Goal: Task Accomplishment & Management: Complete application form

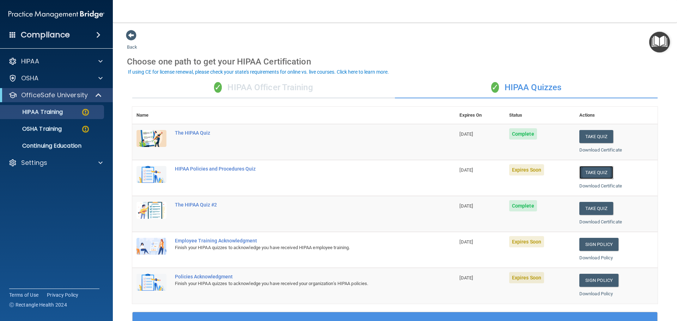
click at [594, 174] on button "Take Quiz" at bounding box center [596, 172] width 34 height 13
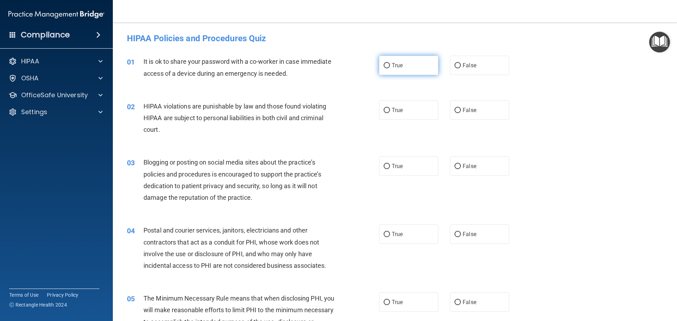
click at [405, 59] on label "True" at bounding box center [408, 65] width 59 height 19
click at [390, 63] on input "True" at bounding box center [387, 65] width 6 height 5
radio input "true"
click at [397, 112] on span "True" at bounding box center [397, 110] width 11 height 7
click at [390, 112] on input "True" at bounding box center [387, 110] width 6 height 5
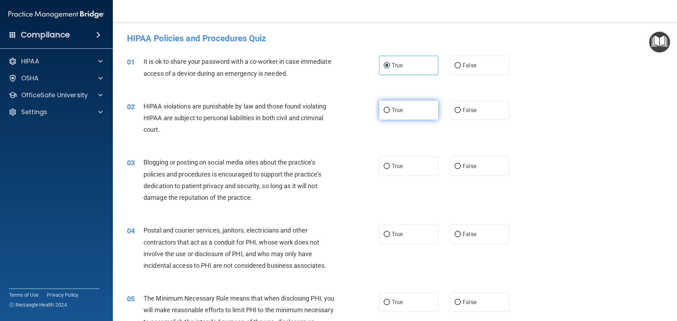
radio input "true"
click at [396, 165] on span "True" at bounding box center [397, 166] width 11 height 7
click at [390, 165] on input "True" at bounding box center [387, 166] width 6 height 5
radio input "true"
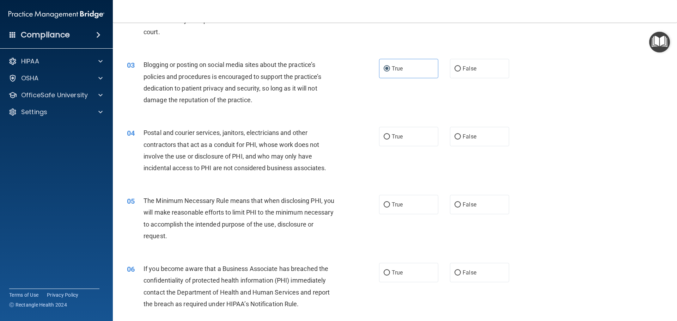
scroll to position [106, 0]
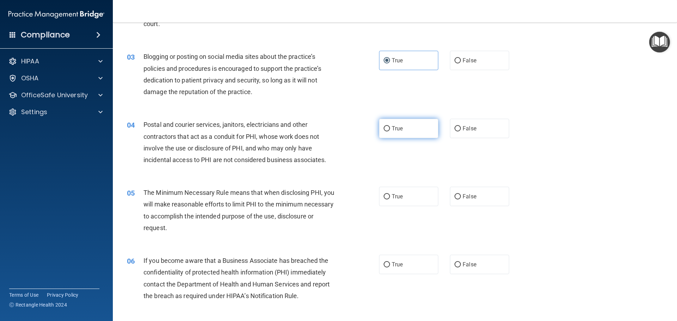
click at [393, 131] on span "True" at bounding box center [397, 128] width 11 height 7
click at [390, 131] on input "True" at bounding box center [387, 128] width 6 height 5
radio input "true"
drag, startPoint x: 400, startPoint y: 199, endPoint x: 390, endPoint y: 239, distance: 41.3
click at [399, 201] on label "True" at bounding box center [408, 196] width 59 height 19
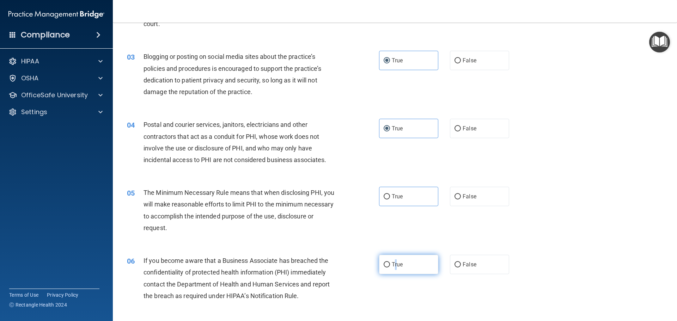
click at [394, 260] on label "True" at bounding box center [408, 264] width 59 height 19
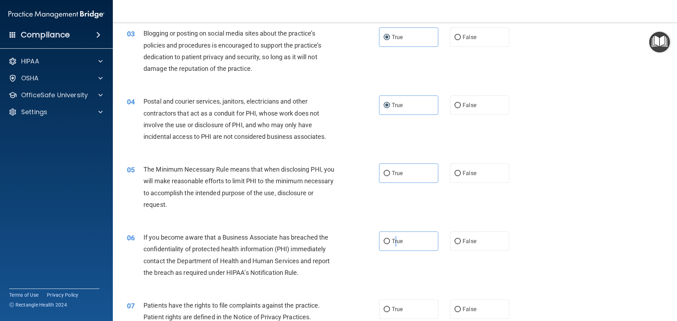
scroll to position [141, 0]
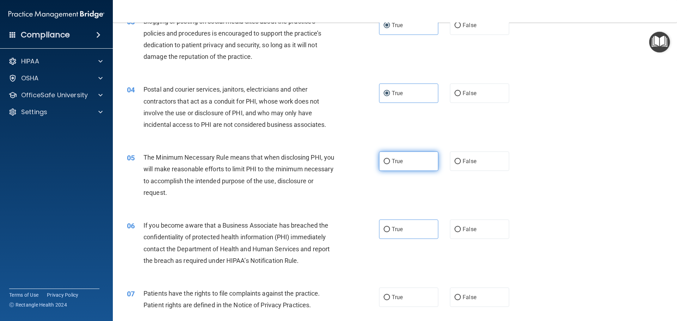
click at [399, 163] on span "True" at bounding box center [397, 161] width 11 height 7
click at [390, 163] on input "True" at bounding box center [387, 161] width 6 height 5
radio input "true"
click at [395, 229] on span "True" at bounding box center [397, 229] width 11 height 7
click at [390, 229] on input "True" at bounding box center [387, 229] width 6 height 5
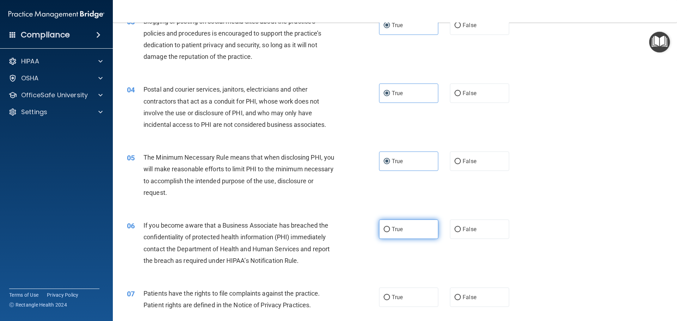
radio input "true"
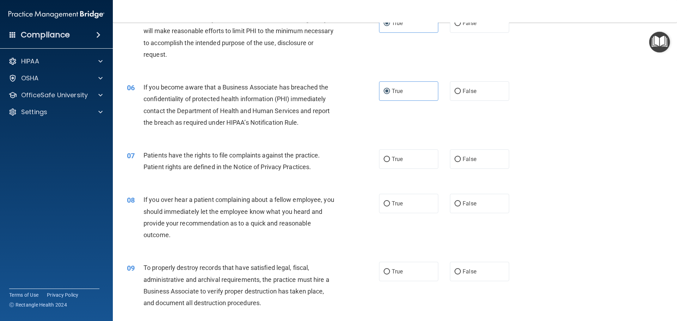
scroll to position [317, 0]
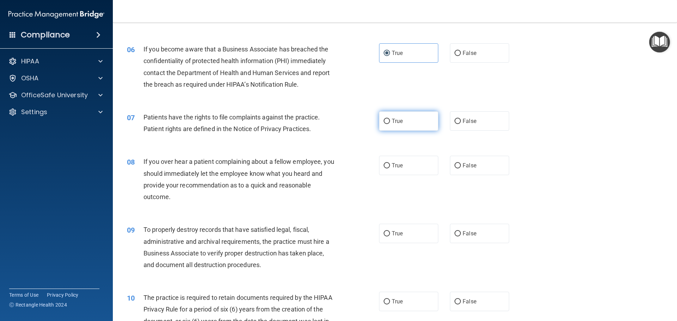
click at [393, 124] on span "True" at bounding box center [397, 121] width 11 height 7
click at [390, 124] on input "True" at bounding box center [387, 121] width 6 height 5
radio input "true"
click at [393, 178] on div "08 If you over hear a patient complaining about a fellow employee, you should i…" at bounding box center [395, 181] width 547 height 68
click at [391, 172] on label "True" at bounding box center [408, 165] width 59 height 19
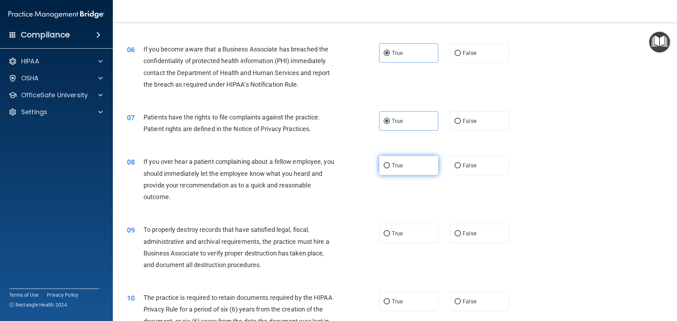
click at [390, 169] on input "True" at bounding box center [387, 165] width 6 height 5
radio input "true"
click at [385, 227] on label "True" at bounding box center [408, 233] width 59 height 19
click at [385, 231] on input "True" at bounding box center [387, 233] width 6 height 5
radio input "true"
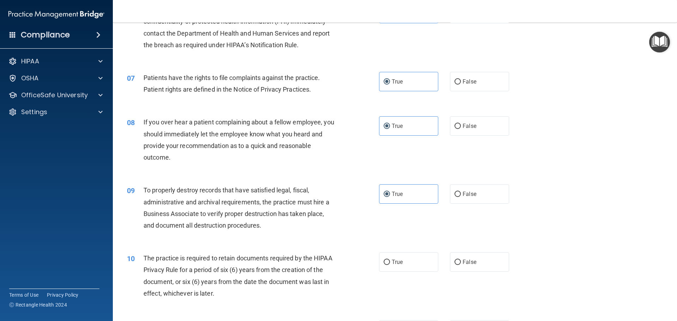
scroll to position [494, 0]
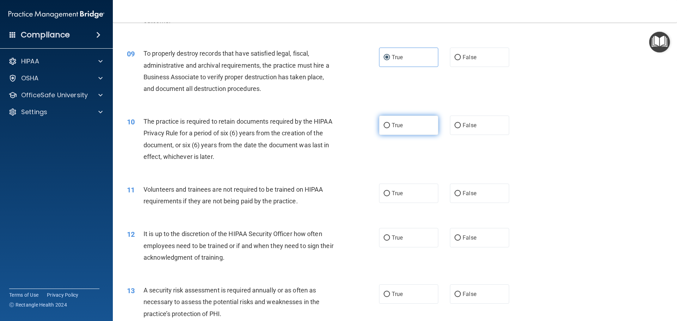
click at [401, 125] on label "True" at bounding box center [408, 125] width 59 height 19
click at [390, 125] on input "True" at bounding box center [387, 125] width 6 height 5
radio input "true"
click at [379, 191] on label "True" at bounding box center [408, 193] width 59 height 19
click at [384, 191] on input "True" at bounding box center [387, 193] width 6 height 5
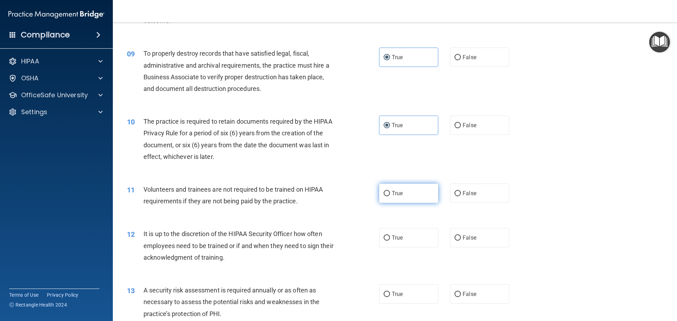
radio input "true"
drag, startPoint x: 398, startPoint y: 239, endPoint x: 396, endPoint y: 264, distance: 24.4
click at [397, 239] on span "True" at bounding box center [397, 238] width 11 height 7
click at [390, 239] on input "True" at bounding box center [387, 238] width 6 height 5
radio input "true"
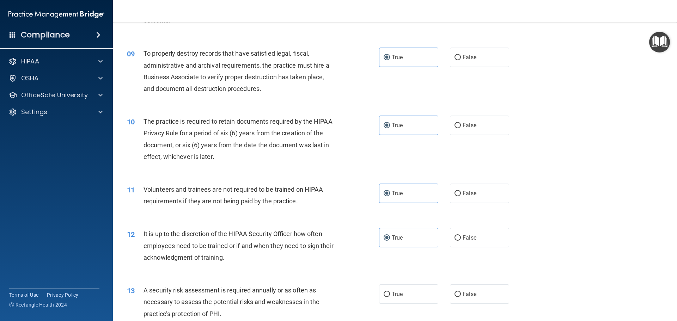
drag, startPoint x: 394, startPoint y: 294, endPoint x: 486, endPoint y: 219, distance: 119.1
click at [394, 294] on span "True" at bounding box center [397, 294] width 11 height 7
click at [390, 294] on input "True" at bounding box center [387, 294] width 6 height 5
radio input "true"
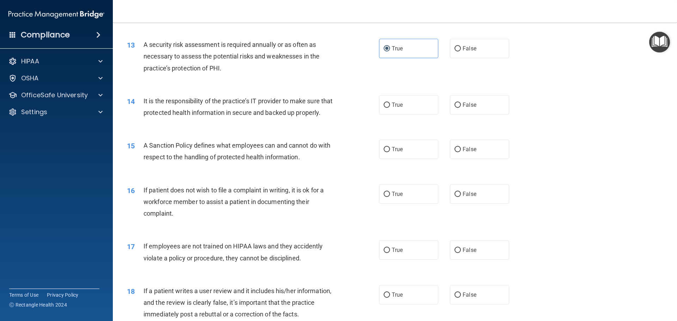
scroll to position [741, 0]
drag, startPoint x: 408, startPoint y: 104, endPoint x: 401, endPoint y: 122, distance: 19.6
click at [408, 104] on label "True" at bounding box center [408, 103] width 59 height 19
click at [390, 104] on input "True" at bounding box center [387, 104] width 6 height 5
radio input "true"
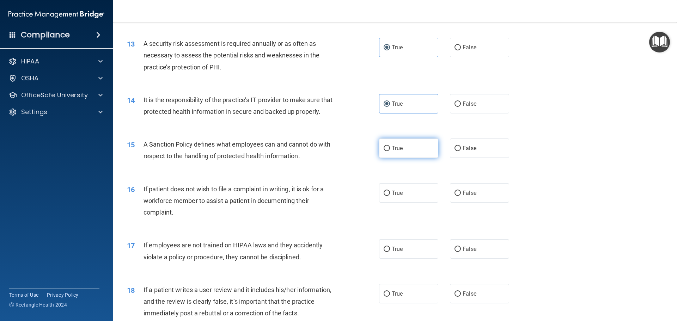
click at [397, 152] on span "True" at bounding box center [397, 148] width 11 height 7
click at [390, 151] on input "True" at bounding box center [387, 148] width 6 height 5
radio input "true"
drag, startPoint x: 394, startPoint y: 207, endPoint x: 398, endPoint y: 233, distance: 26.0
click at [394, 196] on span "True" at bounding box center [397, 193] width 11 height 7
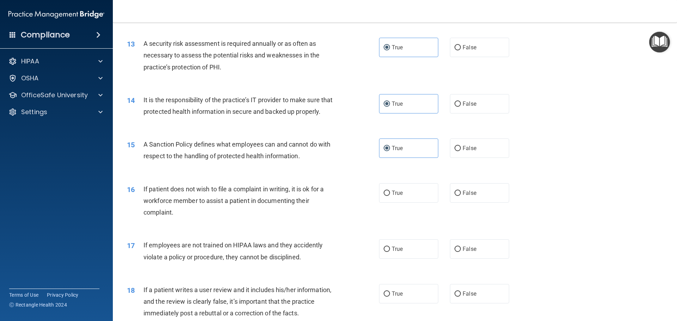
click at [390, 196] on input "True" at bounding box center [387, 193] width 6 height 5
radio input "true"
click at [403, 259] on label "True" at bounding box center [408, 248] width 59 height 19
click at [390, 252] on input "True" at bounding box center [387, 249] width 6 height 5
radio input "true"
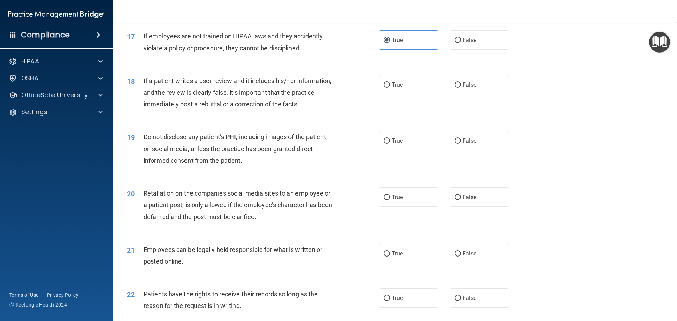
scroll to position [952, 0]
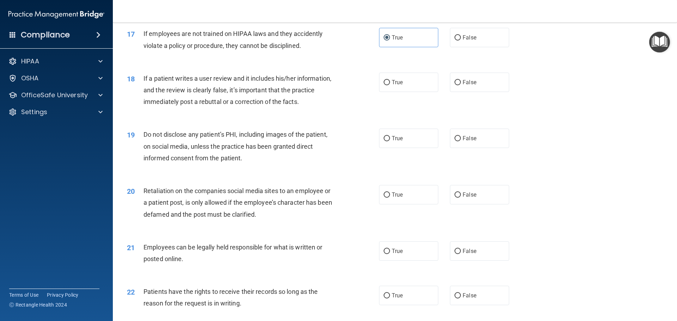
drag, startPoint x: 402, startPoint y: 98, endPoint x: 400, endPoint y: 114, distance: 16.4
click at [401, 92] on label "True" at bounding box center [408, 82] width 59 height 19
click at [390, 85] on input "True" at bounding box center [387, 82] width 6 height 5
radio input "true"
click at [397, 142] on span "True" at bounding box center [397, 138] width 11 height 7
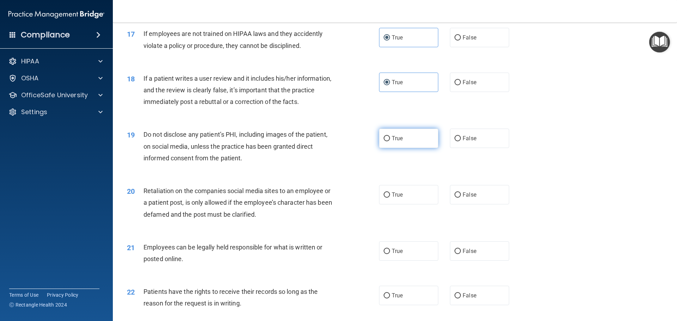
click at [390, 141] on input "True" at bounding box center [387, 138] width 6 height 5
radio input "true"
click at [392, 198] on span "True" at bounding box center [397, 195] width 11 height 7
click at [389, 198] on input "True" at bounding box center [387, 195] width 6 height 5
radio input "true"
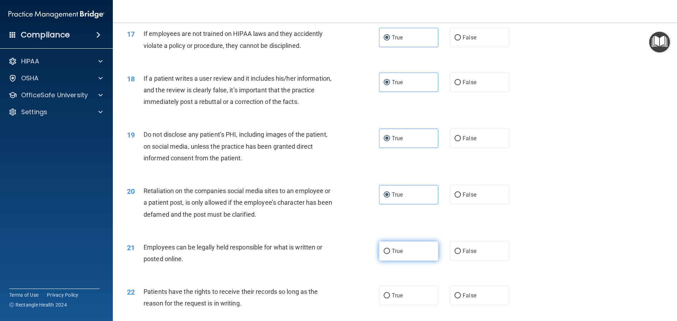
click at [394, 255] on span "True" at bounding box center [397, 251] width 11 height 7
click at [390, 254] on input "True" at bounding box center [387, 251] width 6 height 5
radio input "true"
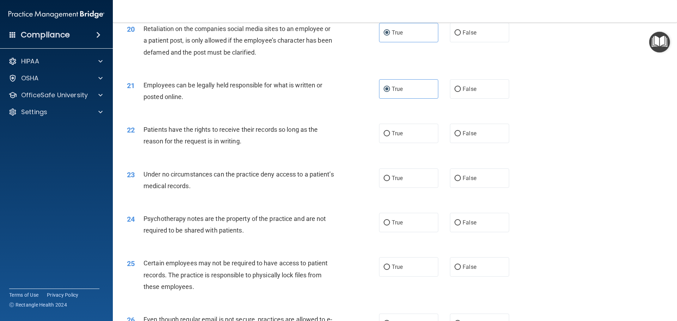
scroll to position [1129, 0]
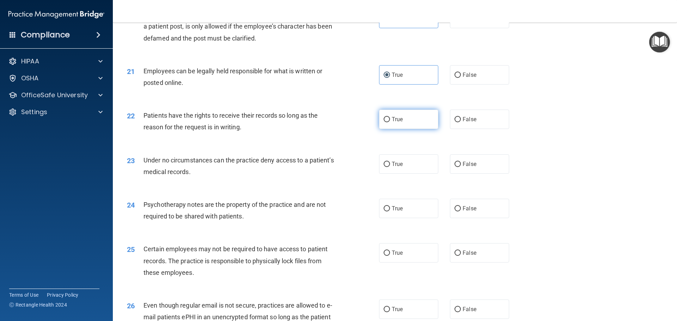
click at [406, 129] on label "True" at bounding box center [408, 119] width 59 height 19
click at [390, 122] on input "True" at bounding box center [387, 119] width 6 height 5
radio input "true"
click at [394, 168] on span "True" at bounding box center [397, 164] width 11 height 7
click at [390, 167] on input "True" at bounding box center [387, 164] width 6 height 5
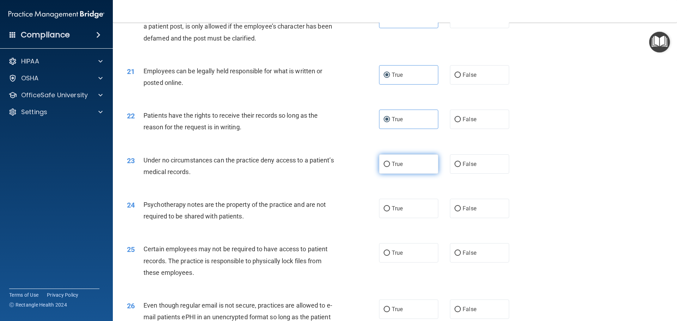
radio input "true"
click at [390, 217] on label "True" at bounding box center [408, 208] width 59 height 19
click at [390, 212] on input "True" at bounding box center [387, 208] width 6 height 5
radio input "true"
click at [384, 256] on input "True" at bounding box center [387, 253] width 6 height 5
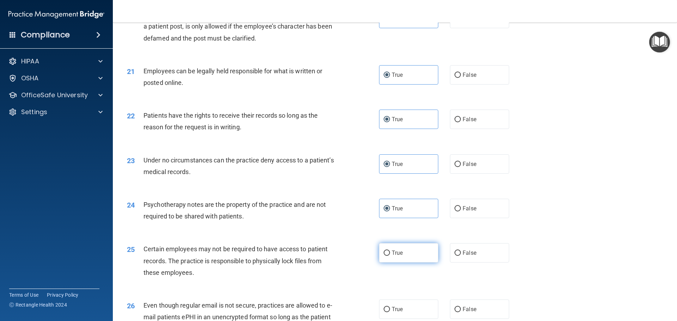
radio input "true"
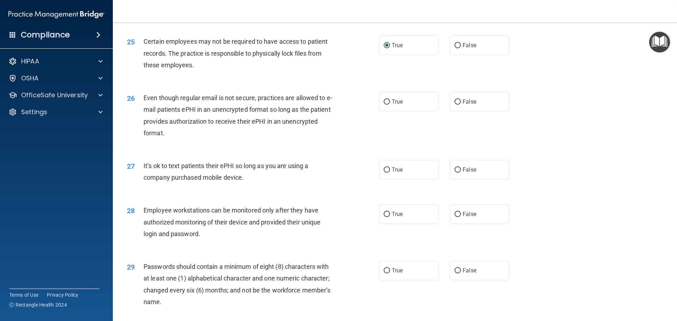
scroll to position [1375, 0]
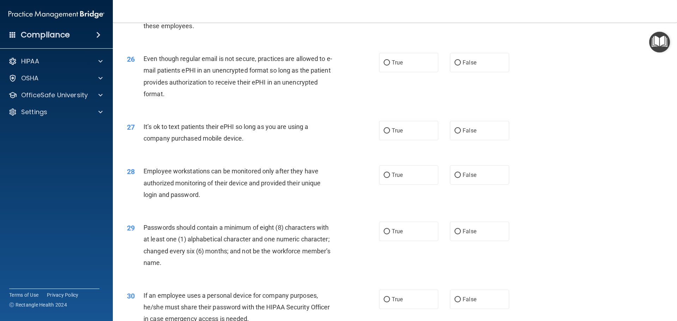
drag, startPoint x: 407, startPoint y: 77, endPoint x: 406, endPoint y: 86, distance: 9.6
click at [407, 72] on label "True" at bounding box center [408, 62] width 59 height 19
click at [390, 66] on input "True" at bounding box center [387, 62] width 6 height 5
radio input "true"
click at [400, 134] on span "True" at bounding box center [397, 130] width 11 height 7
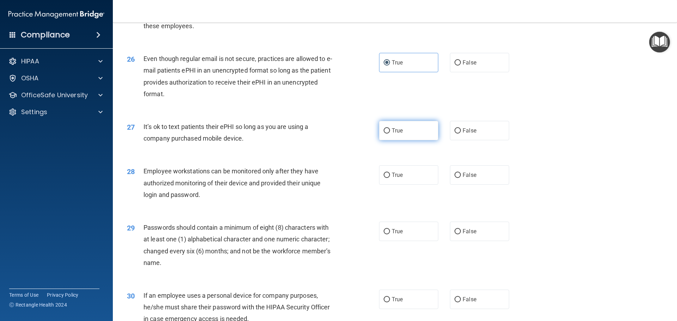
click at [390, 134] on input "True" at bounding box center [387, 130] width 6 height 5
radio input "true"
click at [397, 178] on span "True" at bounding box center [397, 175] width 11 height 7
click at [390, 178] on input "True" at bounding box center [387, 175] width 6 height 5
radio input "true"
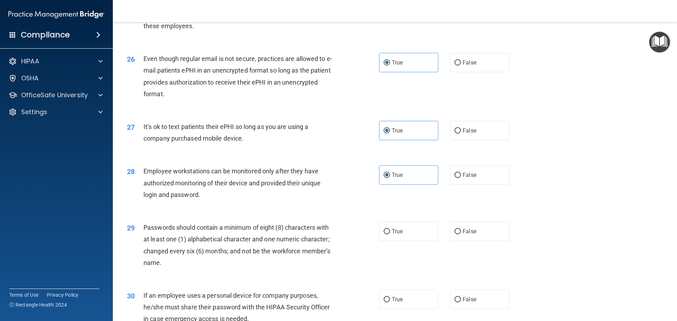
drag, startPoint x: 397, startPoint y: 237, endPoint x: 405, endPoint y: 231, distance: 10.0
click at [397, 237] on label "True" at bounding box center [408, 231] width 59 height 19
click at [390, 235] on input "True" at bounding box center [387, 231] width 6 height 5
radio input "true"
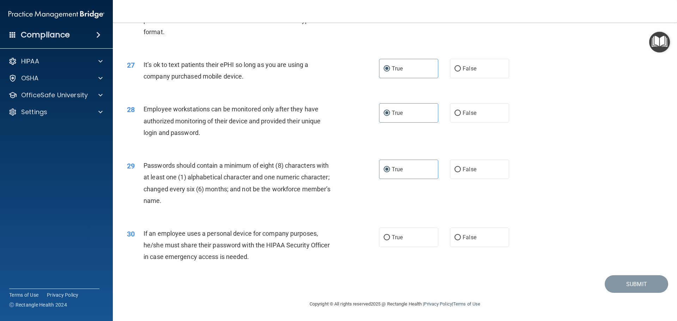
scroll to position [1449, 0]
click at [393, 233] on label "True" at bounding box center [408, 237] width 59 height 19
click at [390, 235] on input "True" at bounding box center [387, 237] width 6 height 5
radio input "true"
click at [630, 286] on button "Submit" at bounding box center [636, 284] width 63 height 18
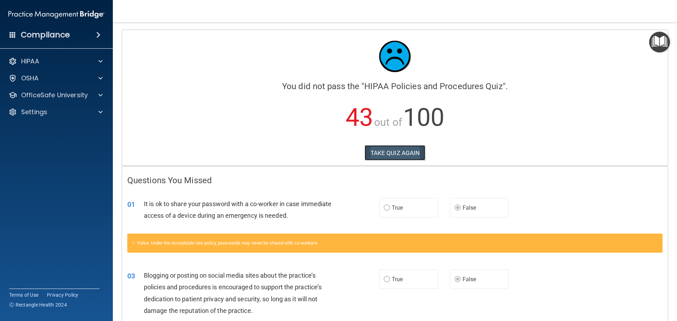
click at [381, 153] on button "TAKE QUIZ AGAIN" at bounding box center [395, 153] width 61 height 16
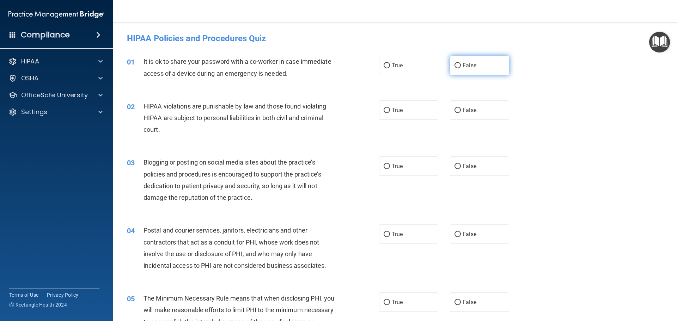
click at [456, 66] on input "False" at bounding box center [458, 65] width 6 height 5
radio input "true"
click at [413, 112] on label "True" at bounding box center [408, 110] width 59 height 19
click at [390, 112] on input "True" at bounding box center [387, 110] width 6 height 5
radio input "true"
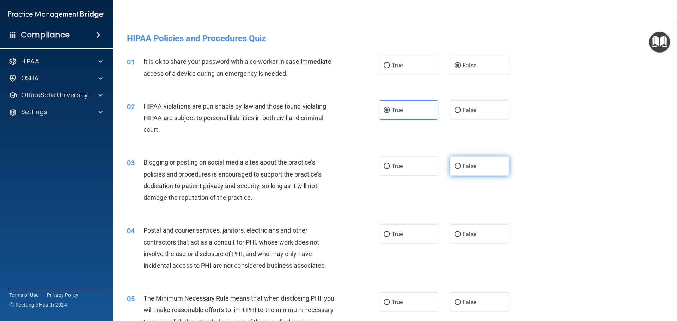
click at [463, 168] on span "False" at bounding box center [470, 166] width 14 height 7
click at [461, 168] on input "False" at bounding box center [458, 166] width 6 height 5
radio input "true"
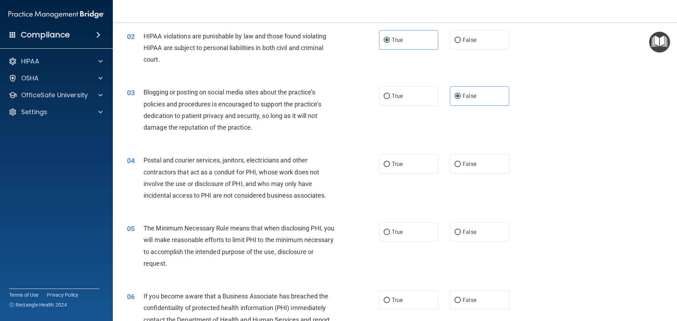
scroll to position [71, 0]
click at [401, 160] on label "True" at bounding box center [408, 163] width 59 height 19
click at [390, 162] on input "True" at bounding box center [387, 164] width 6 height 5
radio input "true"
click at [395, 231] on span "True" at bounding box center [397, 232] width 11 height 7
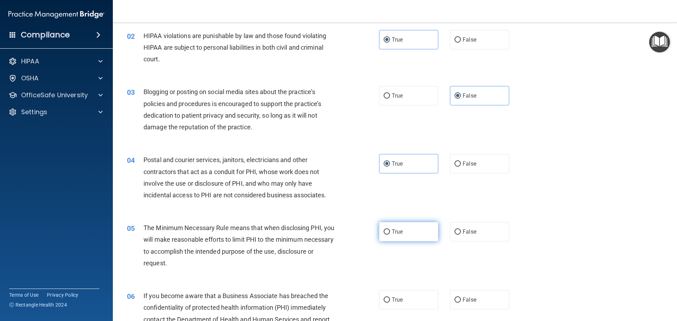
click at [390, 231] on input "True" at bounding box center [387, 232] width 6 height 5
radio input "true"
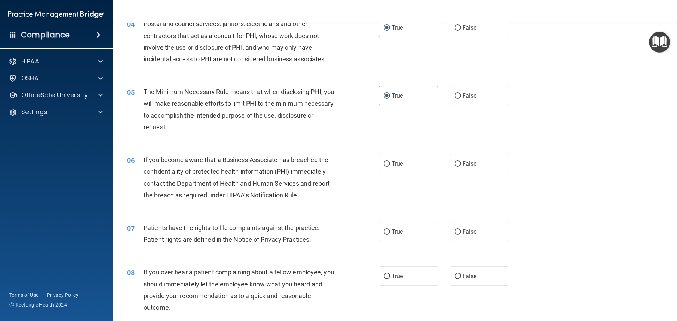
scroll to position [212, 0]
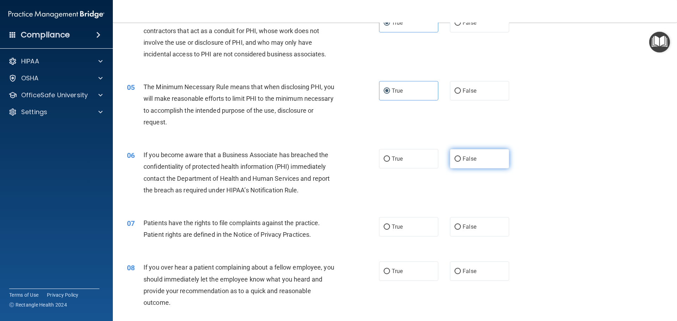
click at [457, 160] on input "False" at bounding box center [458, 159] width 6 height 5
radio input "true"
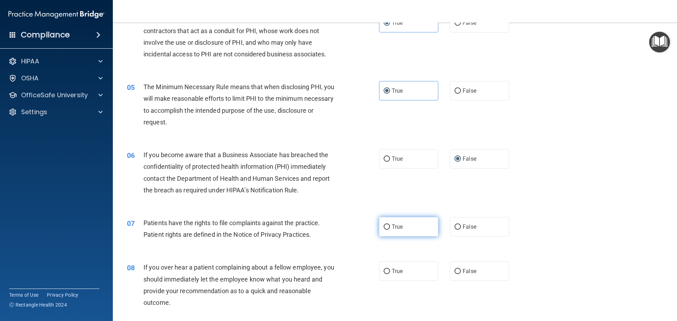
click at [398, 230] on label "True" at bounding box center [408, 226] width 59 height 19
click at [390, 230] on input "True" at bounding box center [387, 227] width 6 height 5
radio input "true"
drag, startPoint x: 455, startPoint y: 271, endPoint x: 534, endPoint y: 210, distance: 100.0
click at [456, 270] on input "False" at bounding box center [458, 271] width 6 height 5
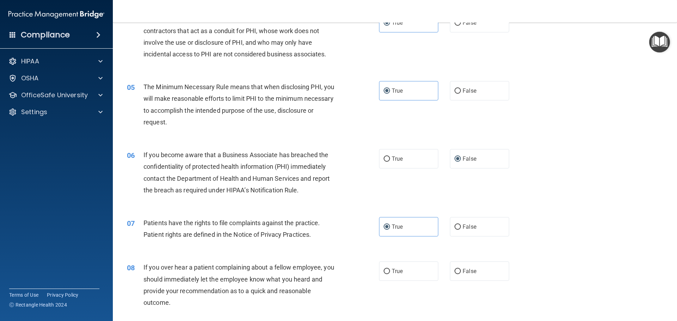
radio input "true"
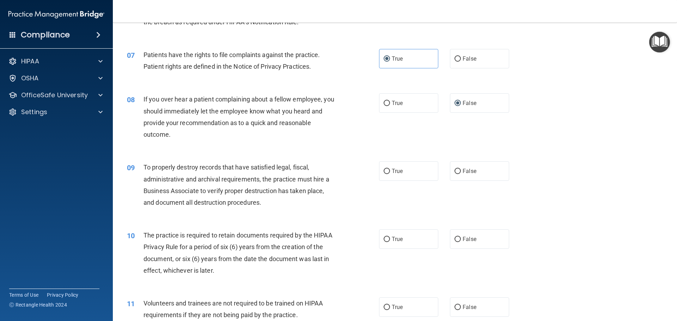
scroll to position [388, 0]
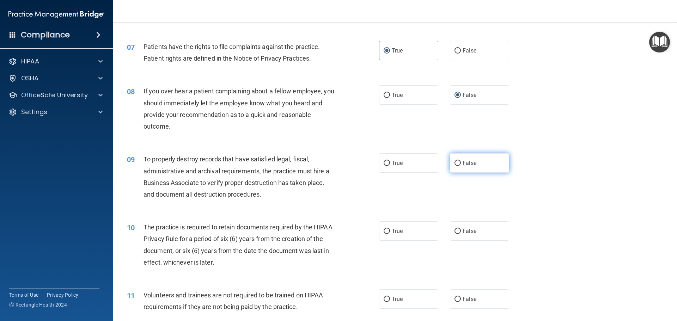
click at [463, 160] on span "False" at bounding box center [470, 163] width 14 height 7
click at [461, 161] on input "False" at bounding box center [458, 163] width 6 height 5
radio input "true"
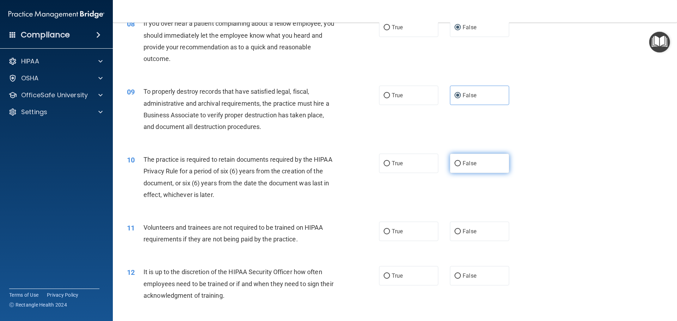
scroll to position [458, 0]
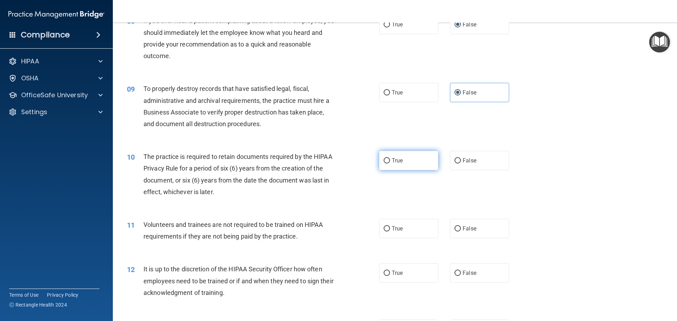
click at [414, 160] on label "True" at bounding box center [408, 160] width 59 height 19
click at [390, 160] on input "True" at bounding box center [387, 160] width 6 height 5
radio input "true"
drag, startPoint x: 455, startPoint y: 228, endPoint x: 466, endPoint y: 224, distance: 11.4
click at [456, 227] on input "False" at bounding box center [458, 228] width 6 height 5
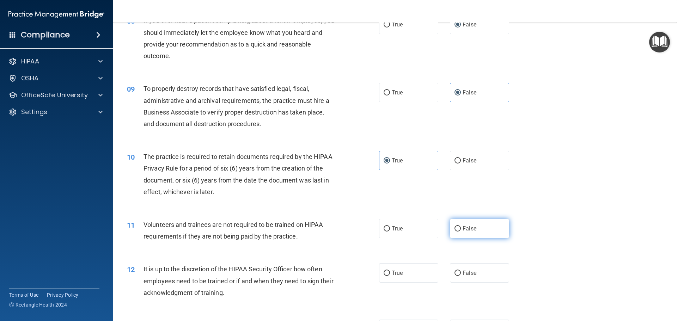
radio input "true"
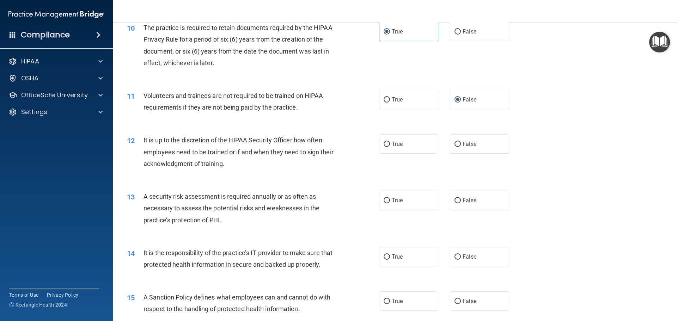
scroll to position [600, 0]
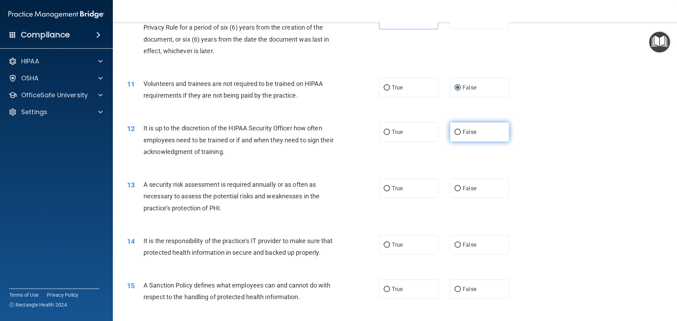
click at [466, 134] on span "False" at bounding box center [470, 132] width 14 height 7
click at [461, 134] on input "False" at bounding box center [458, 132] width 6 height 5
radio input "true"
click at [421, 184] on label "True" at bounding box center [408, 188] width 59 height 19
click at [390, 186] on input "True" at bounding box center [387, 188] width 6 height 5
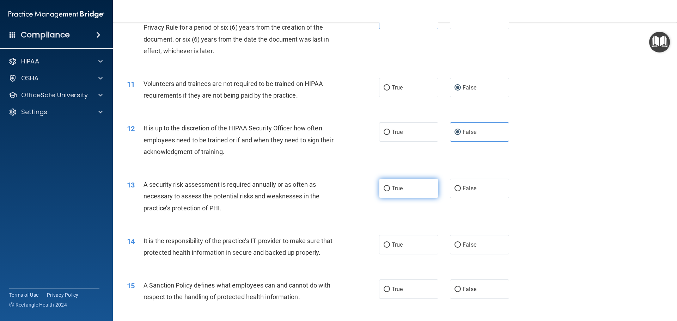
radio input "true"
drag, startPoint x: 456, startPoint y: 243, endPoint x: 475, endPoint y: 236, distance: 20.0
click at [456, 243] on input "False" at bounding box center [458, 245] width 6 height 5
radio input "true"
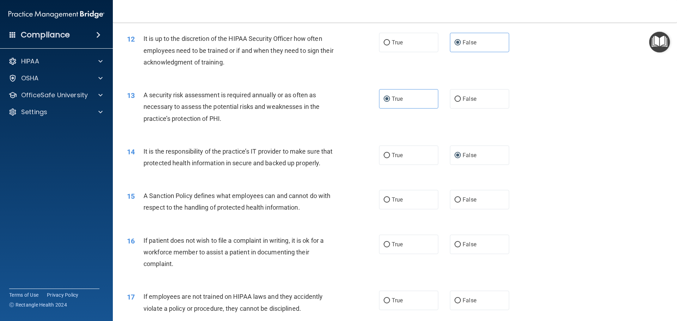
scroll to position [741, 0]
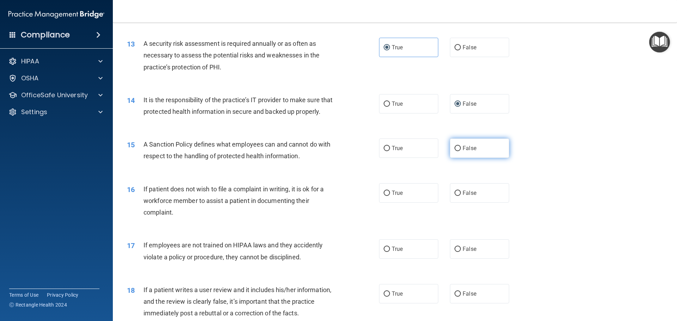
click at [461, 158] on label "False" at bounding box center [479, 148] width 59 height 19
click at [461, 151] on input "False" at bounding box center [458, 148] width 6 height 5
radio input "true"
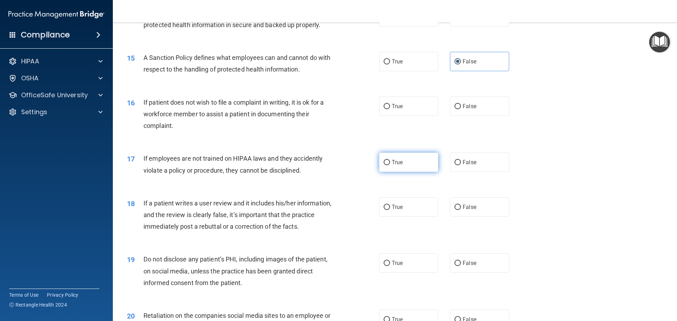
scroll to position [846, 0]
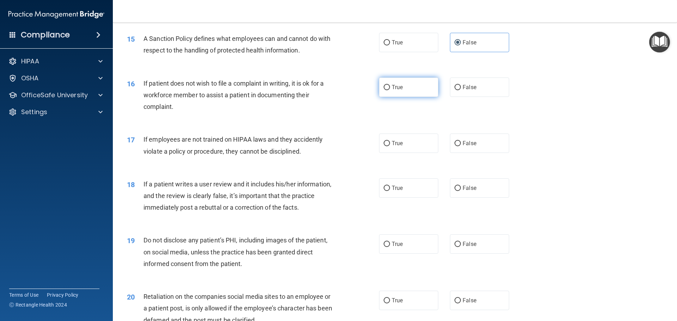
click at [391, 97] on label "True" at bounding box center [408, 87] width 59 height 19
click at [390, 90] on input "True" at bounding box center [387, 87] width 6 height 5
radio input "true"
click at [477, 153] on label "False" at bounding box center [479, 143] width 59 height 19
click at [461, 146] on input "False" at bounding box center [458, 143] width 6 height 5
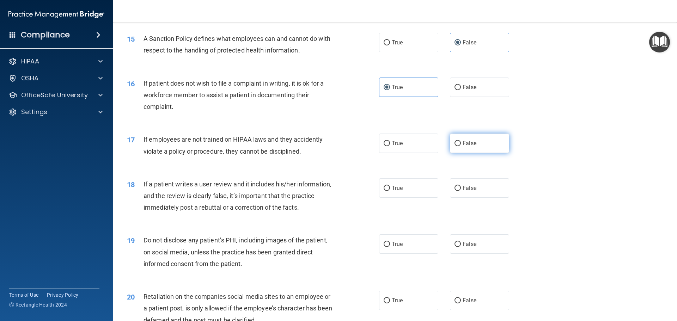
radio input "true"
drag, startPoint x: 469, startPoint y: 202, endPoint x: 463, endPoint y: 206, distance: 7.1
click at [469, 192] on span "False" at bounding box center [470, 188] width 14 height 7
click at [461, 191] on input "False" at bounding box center [458, 188] width 6 height 5
radio input "true"
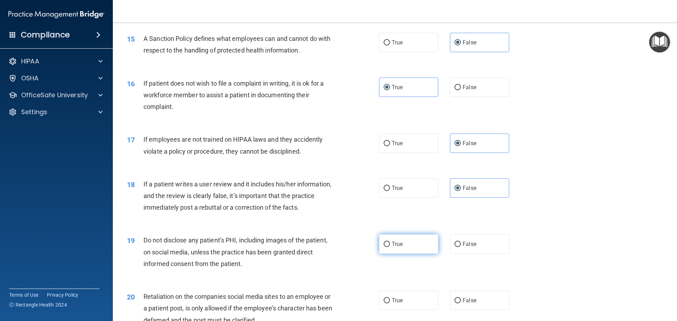
click at [404, 254] on label "True" at bounding box center [408, 244] width 59 height 19
click at [390, 247] on input "True" at bounding box center [387, 244] width 6 height 5
radio input "true"
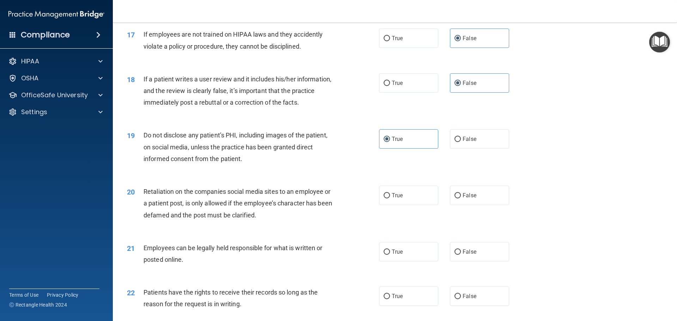
scroll to position [988, 0]
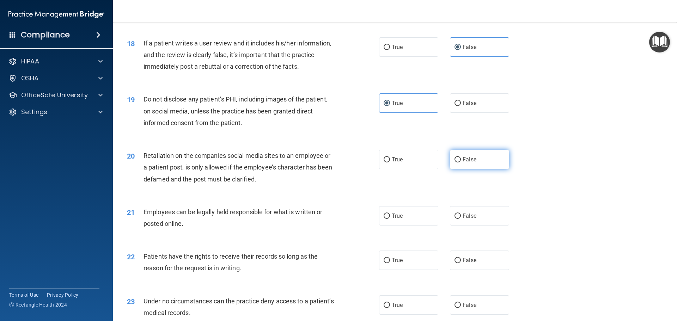
click at [464, 168] on label "False" at bounding box center [479, 159] width 59 height 19
click at [461, 163] on input "False" at bounding box center [458, 159] width 6 height 5
radio input "true"
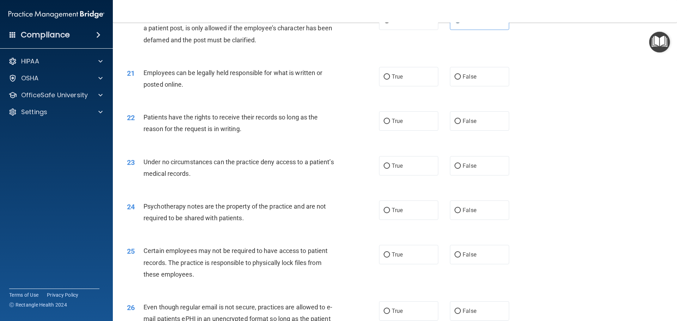
scroll to position [1129, 0]
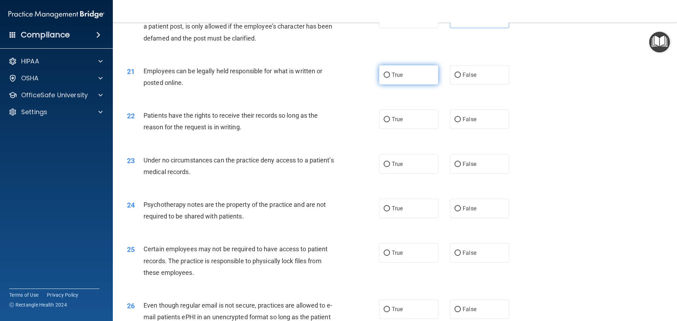
click at [414, 85] on label "True" at bounding box center [408, 74] width 59 height 19
click at [390, 78] on input "True" at bounding box center [387, 75] width 6 height 5
radio input "true"
click at [476, 129] on label "False" at bounding box center [479, 119] width 59 height 19
click at [461, 122] on input "False" at bounding box center [458, 119] width 6 height 5
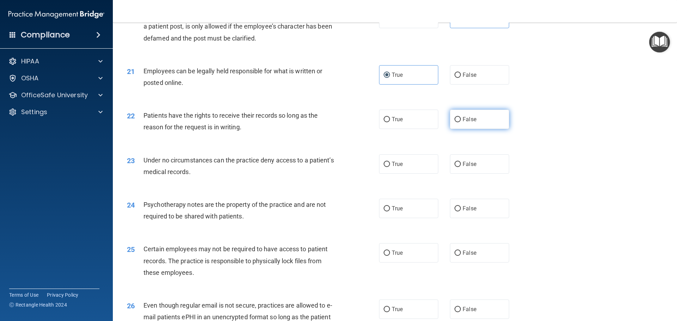
radio input "true"
click at [469, 174] on label "False" at bounding box center [479, 163] width 59 height 19
click at [461, 167] on input "False" at bounding box center [458, 164] width 6 height 5
radio input "true"
click at [394, 218] on label "True" at bounding box center [408, 208] width 59 height 19
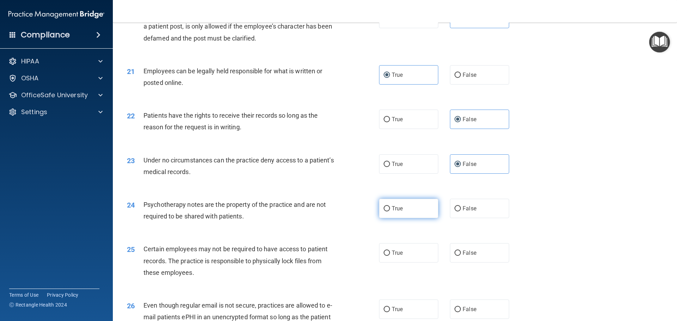
click at [390, 212] on input "True" at bounding box center [387, 208] width 6 height 5
radio input "true"
click at [397, 261] on label "True" at bounding box center [408, 252] width 59 height 19
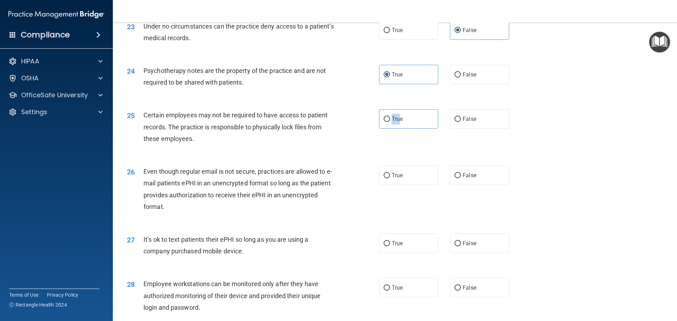
scroll to position [1305, 0]
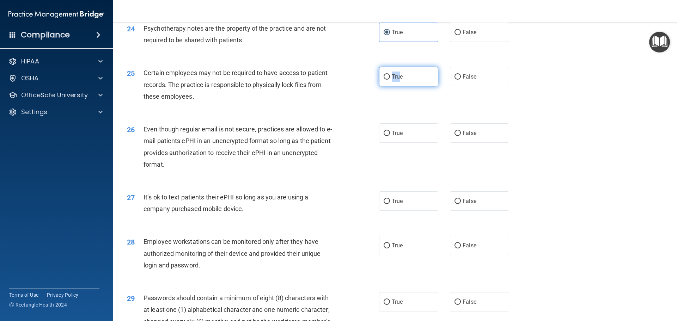
click at [385, 80] on input "True" at bounding box center [387, 76] width 6 height 5
radio input "true"
click at [384, 136] on input "True" at bounding box center [387, 133] width 6 height 5
radio input "true"
click at [464, 205] on span "False" at bounding box center [470, 201] width 14 height 7
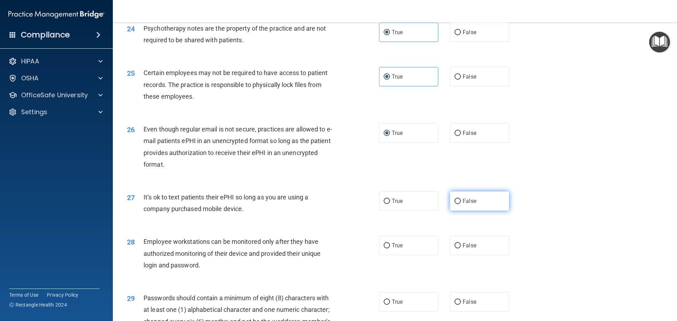
click at [461, 204] on input "False" at bounding box center [458, 201] width 6 height 5
radio input "true"
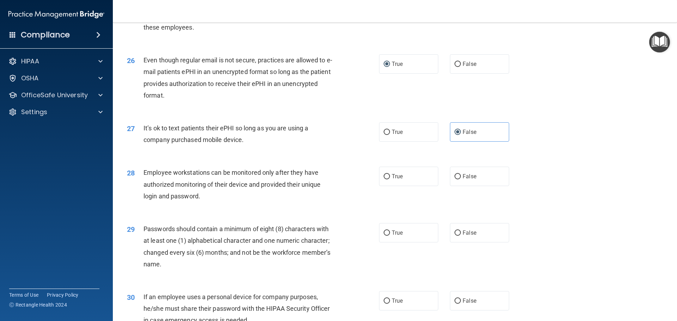
scroll to position [1411, 0]
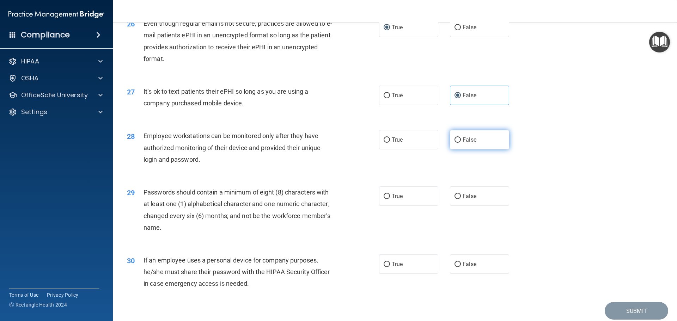
click at [456, 143] on input "False" at bounding box center [458, 140] width 6 height 5
radio input "true"
click at [393, 200] on label "True" at bounding box center [408, 196] width 59 height 19
click at [390, 199] on input "True" at bounding box center [387, 196] width 6 height 5
radio input "true"
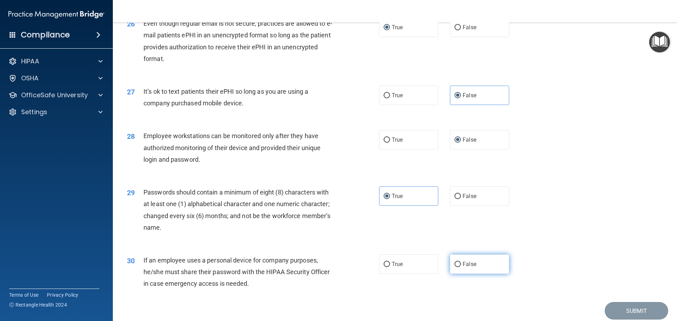
click at [464, 274] on label "False" at bounding box center [479, 264] width 59 height 19
click at [461, 267] on input "False" at bounding box center [458, 264] width 6 height 5
radio input "true"
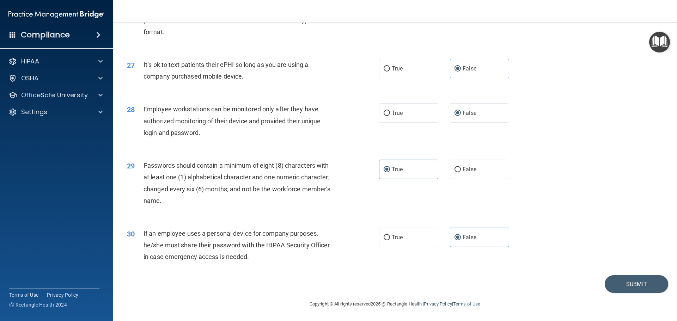
scroll to position [1449, 0]
click at [618, 285] on button "Submit" at bounding box center [636, 284] width 63 height 18
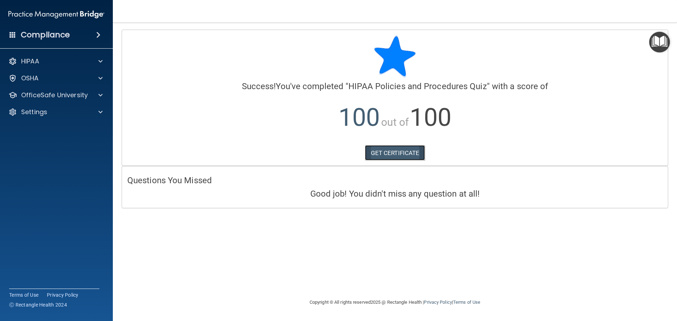
click at [408, 154] on link "GET CERTIFICATE" at bounding box center [395, 153] width 60 height 16
click at [50, 98] on p "OfficeSafe University" at bounding box center [54, 95] width 67 height 8
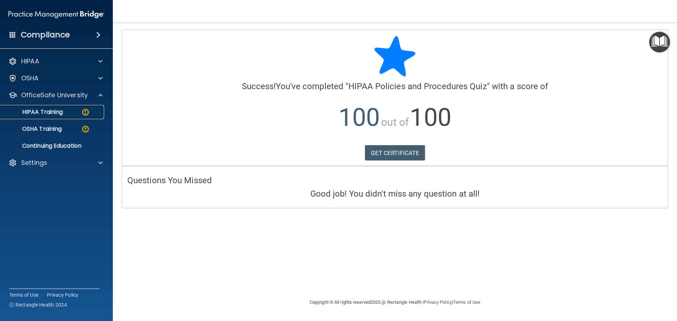
click at [84, 117] on link "HIPAA Training" at bounding box center [48, 112] width 111 height 14
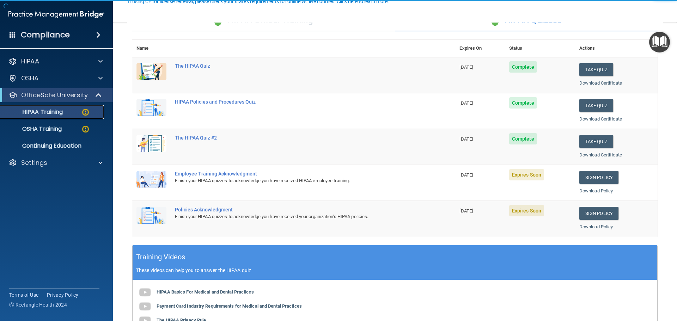
scroll to position [71, 0]
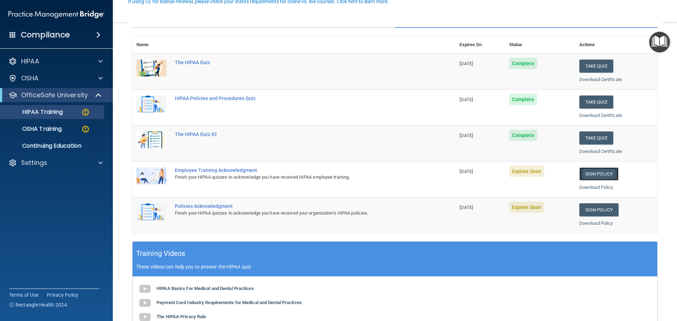
click at [595, 173] on link "Sign Policy" at bounding box center [598, 174] width 39 height 13
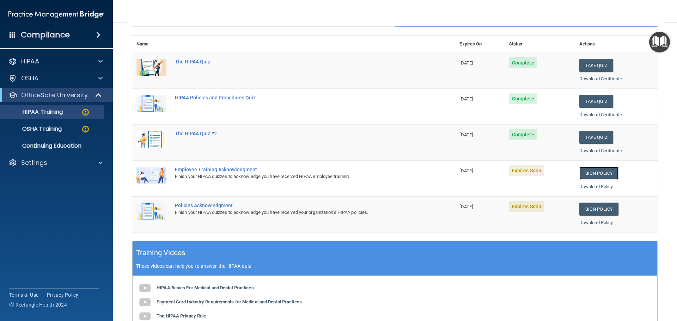
scroll to position [0, 0]
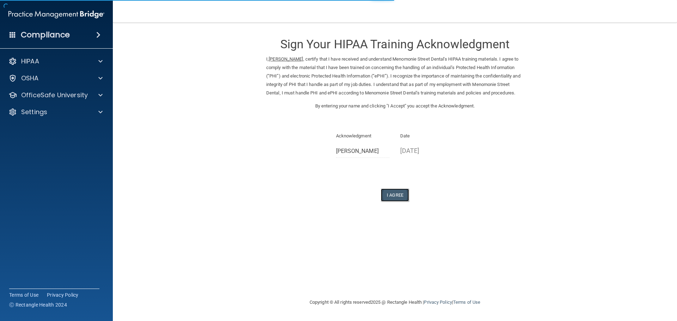
click at [397, 202] on button "I Agree" at bounding box center [395, 195] width 28 height 13
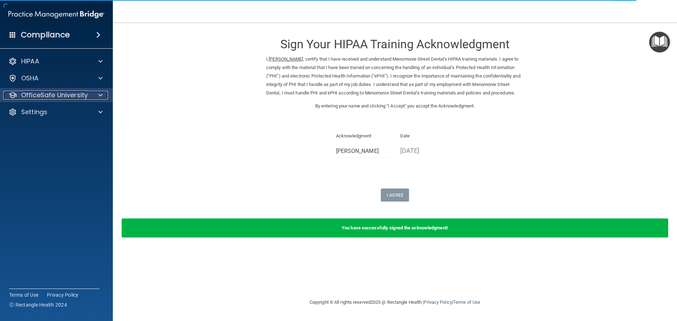
click at [67, 95] on p "OfficeSafe University" at bounding box center [54, 95] width 67 height 8
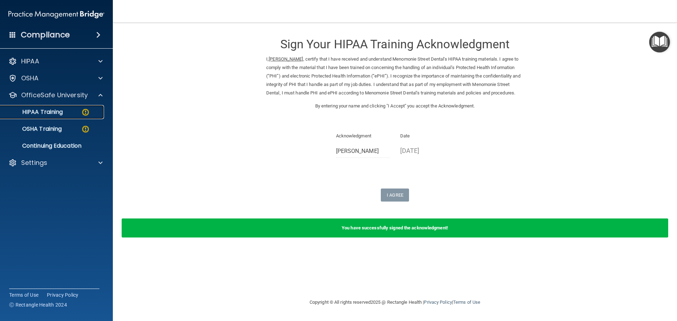
click at [69, 112] on div "HIPAA Training" at bounding box center [53, 112] width 96 height 7
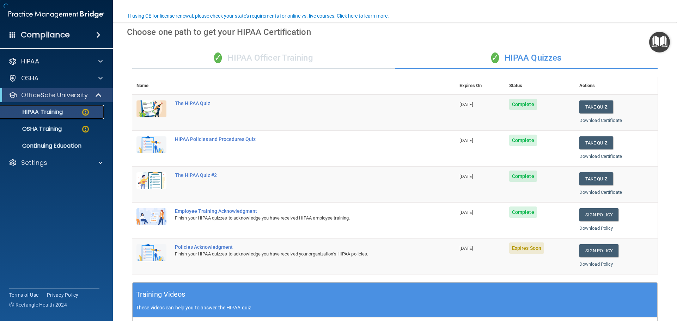
scroll to position [106, 0]
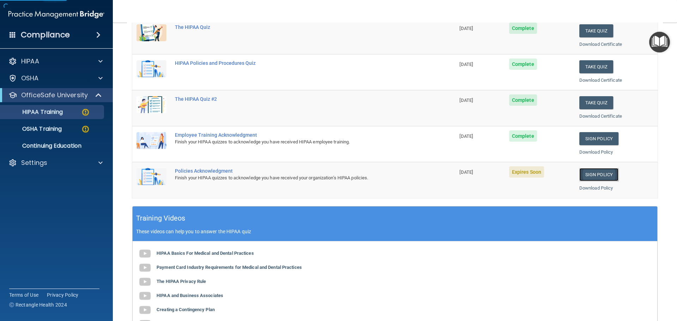
click at [586, 170] on link "Sign Policy" at bounding box center [598, 174] width 39 height 13
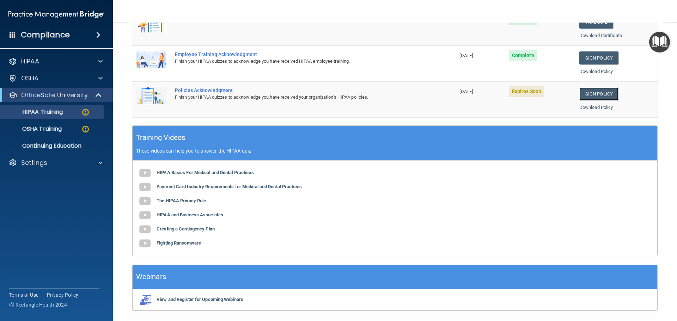
scroll to position [210, 0]
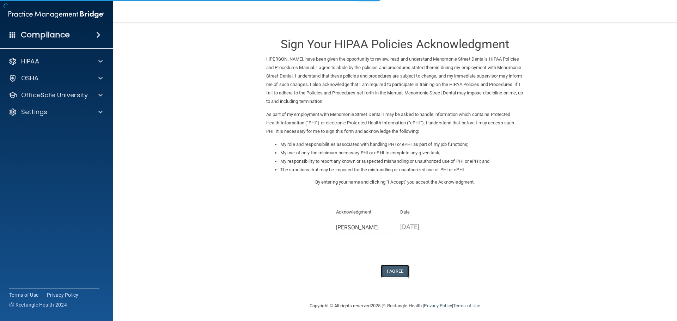
click at [390, 272] on button "I Agree" at bounding box center [395, 271] width 28 height 13
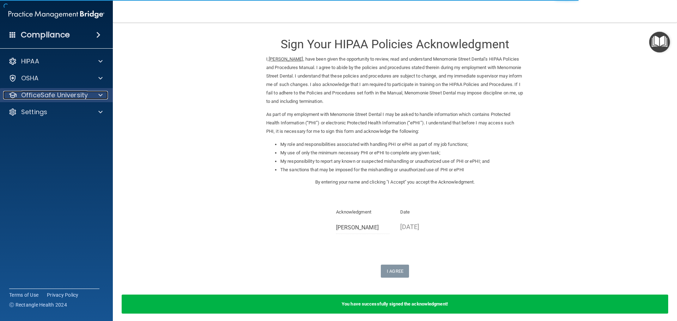
click at [61, 92] on p "OfficeSafe University" at bounding box center [54, 95] width 67 height 8
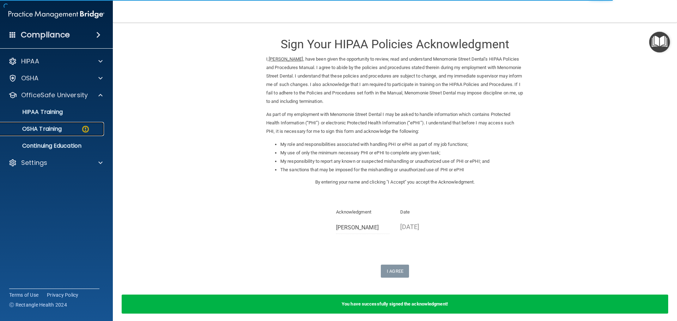
click at [72, 133] on link "OSHA Training" at bounding box center [48, 129] width 111 height 14
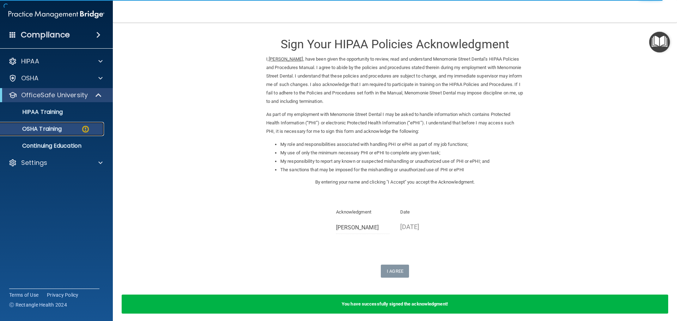
click at [69, 129] on div "OSHA Training" at bounding box center [53, 129] width 96 height 7
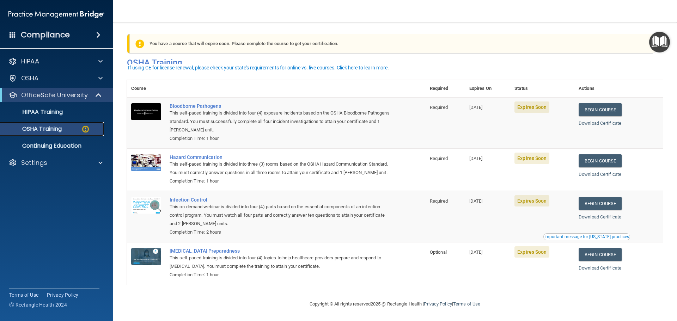
scroll to position [12, 0]
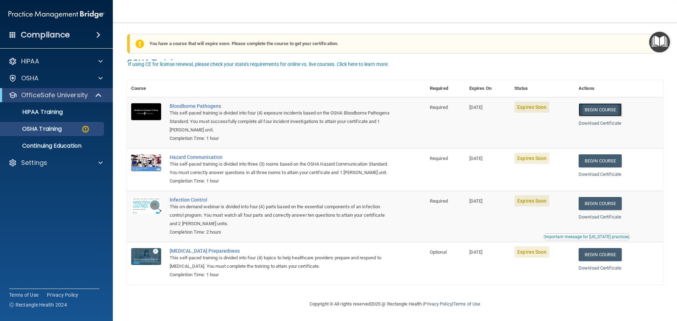
click at [612, 103] on link "Begin Course" at bounding box center [600, 109] width 43 height 13
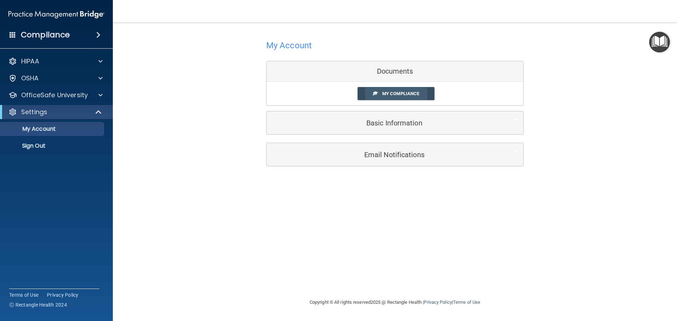
click at [408, 95] on span "My Compliance" at bounding box center [400, 93] width 37 height 5
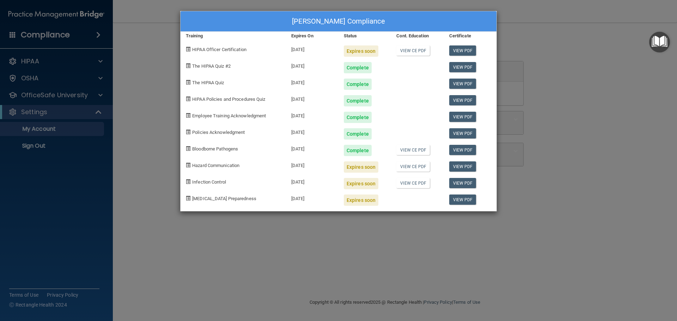
click at [620, 54] on div "Samantha Turnmire's Compliance Training Expires On Status Cont. Education Certi…" at bounding box center [338, 160] width 677 height 321
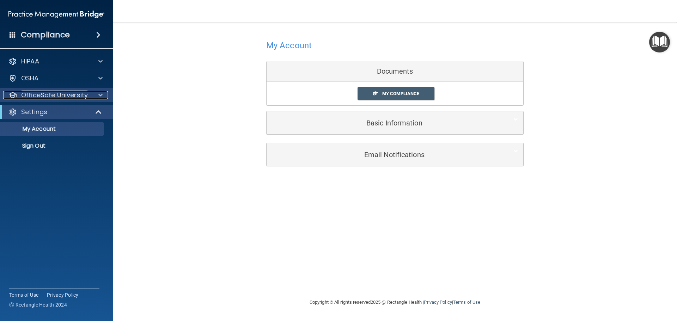
click at [74, 93] on p "OfficeSafe University" at bounding box center [54, 95] width 67 height 8
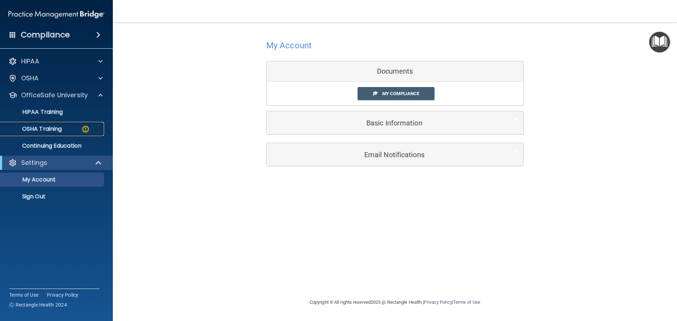
click at [84, 130] on img at bounding box center [85, 129] width 9 height 9
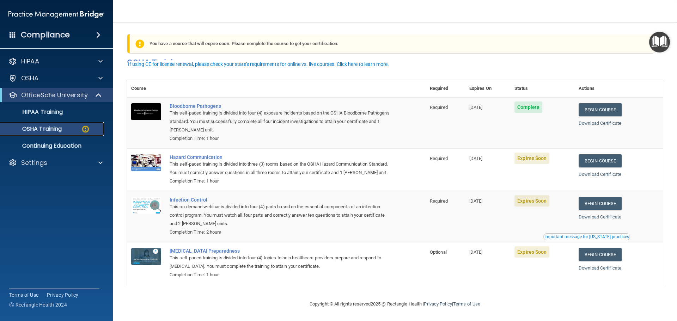
scroll to position [12, 0]
click at [597, 154] on link "Begin Course" at bounding box center [600, 160] width 43 height 13
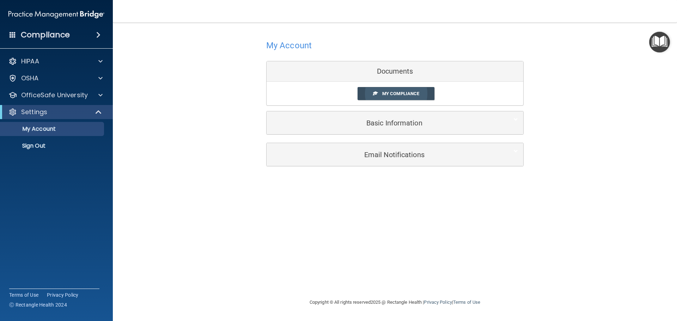
click at [389, 90] on link "My Compliance" at bounding box center [396, 93] width 77 height 13
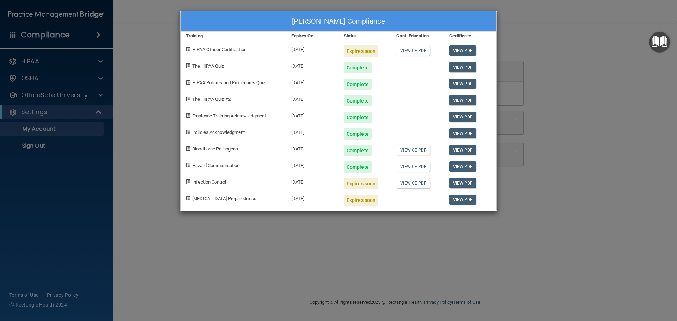
click at [592, 106] on div "Samantha Turnmire's Compliance Training Expires On Status Cont. Education Certi…" at bounding box center [338, 160] width 677 height 321
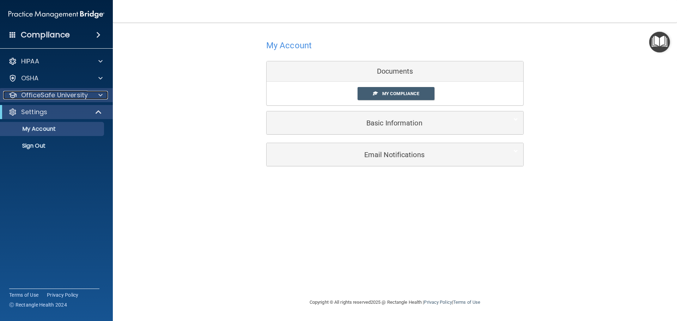
click at [78, 99] on p "OfficeSafe University" at bounding box center [54, 95] width 67 height 8
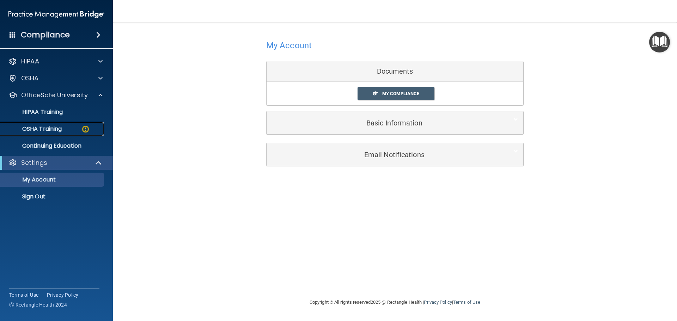
click at [77, 132] on div "OSHA Training" at bounding box center [53, 129] width 96 height 7
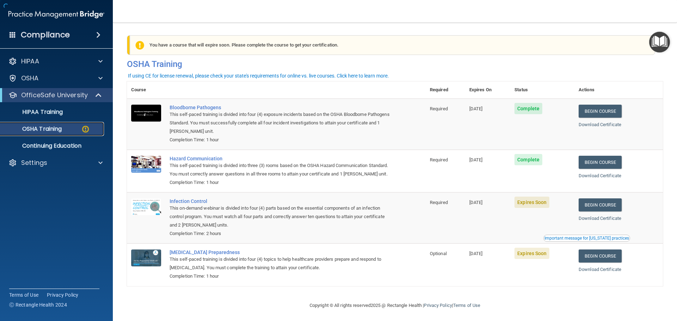
click at [69, 128] on div "OSHA Training" at bounding box center [53, 129] width 96 height 7
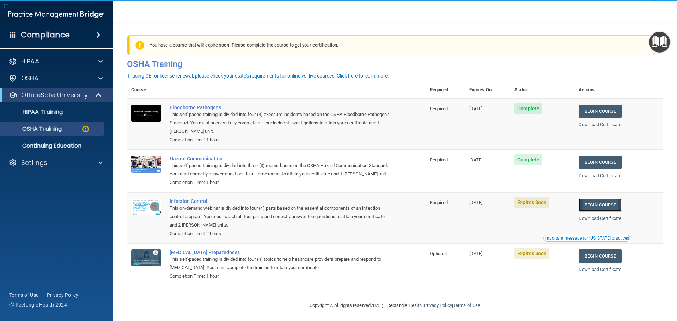
click at [595, 212] on link "Begin Course" at bounding box center [600, 205] width 43 height 13
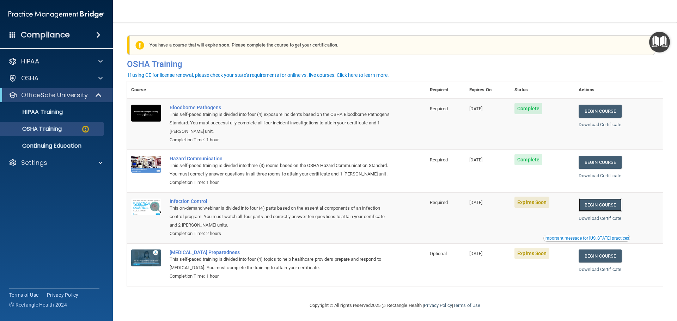
scroll to position [12, 0]
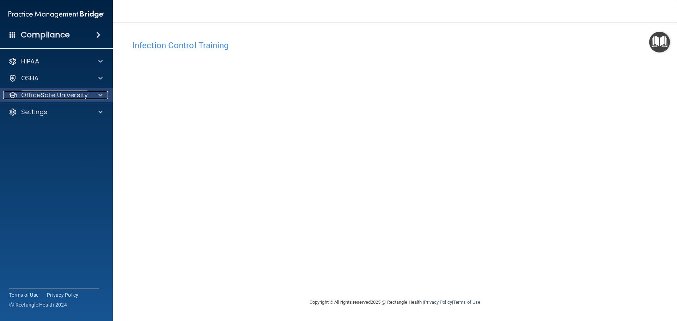
click at [80, 95] on p "OfficeSafe University" at bounding box center [54, 95] width 67 height 8
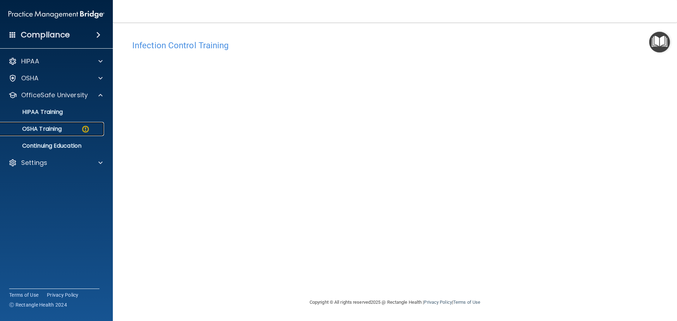
click at [83, 130] on img at bounding box center [85, 129] width 9 height 9
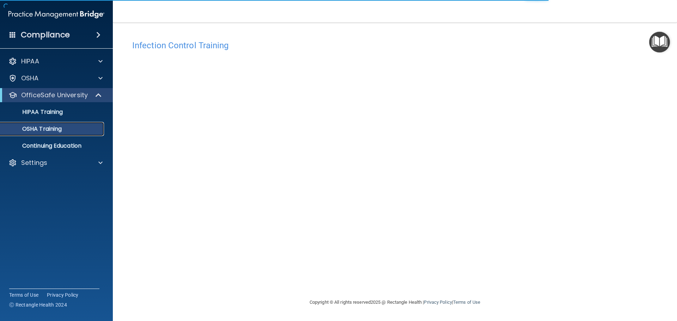
click at [42, 129] on p "OSHA Training" at bounding box center [33, 129] width 57 height 7
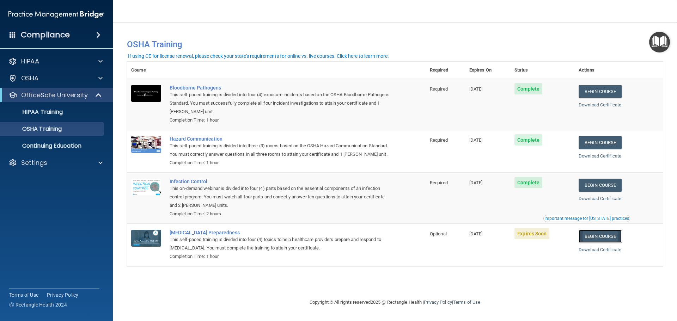
click at [603, 243] on link "Begin Course" at bounding box center [600, 236] width 43 height 13
click at [590, 243] on link "Begin Course" at bounding box center [600, 236] width 43 height 13
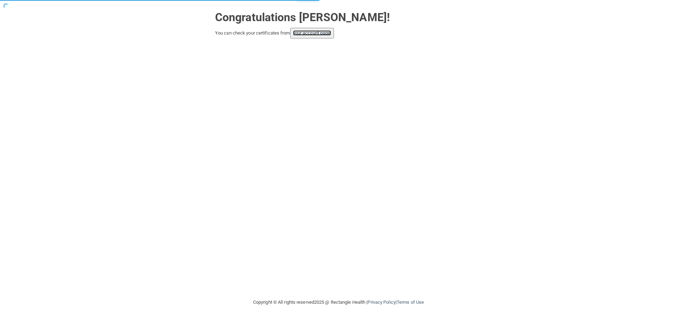
click at [299, 34] on link "your account page!" at bounding box center [312, 32] width 38 height 5
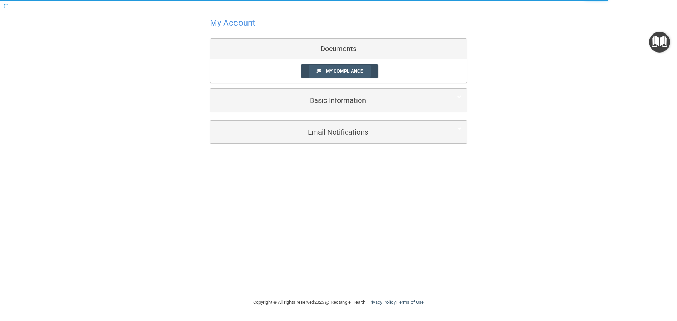
click at [341, 69] on span "My Compliance" at bounding box center [344, 70] width 37 height 5
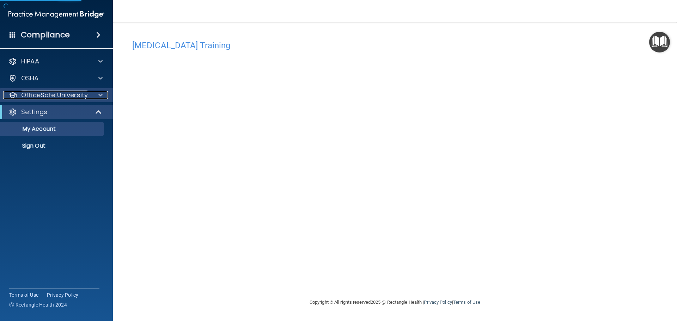
click at [59, 97] on p "OfficeSafe University" at bounding box center [54, 95] width 67 height 8
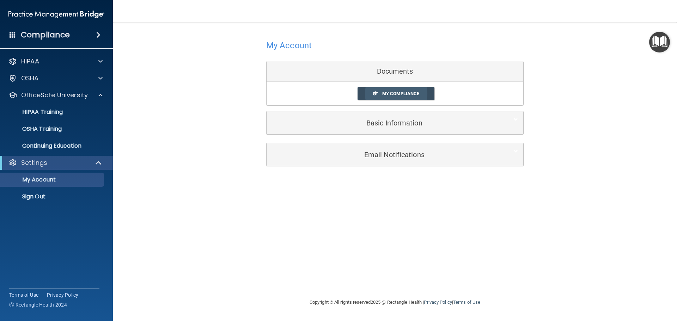
click at [382, 93] on link "My Compliance" at bounding box center [396, 93] width 77 height 13
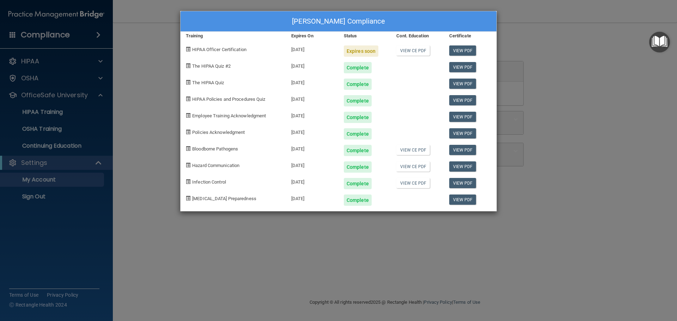
drag, startPoint x: 563, startPoint y: 103, endPoint x: 303, endPoint y: 87, distance: 261.1
click at [563, 103] on div "Samantha Turnmire's Compliance Training Expires On Status Cont. Education Certi…" at bounding box center [338, 160] width 677 height 321
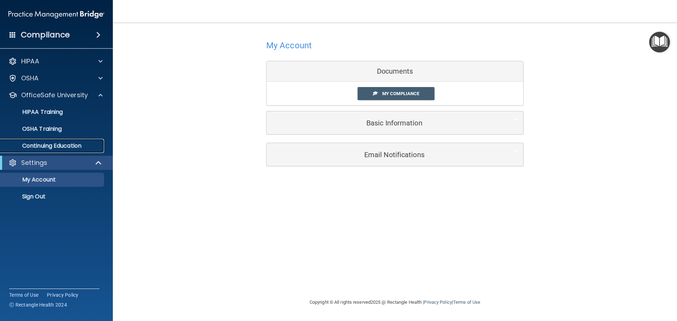
click at [55, 145] on p "Continuing Education" at bounding box center [53, 145] width 96 height 7
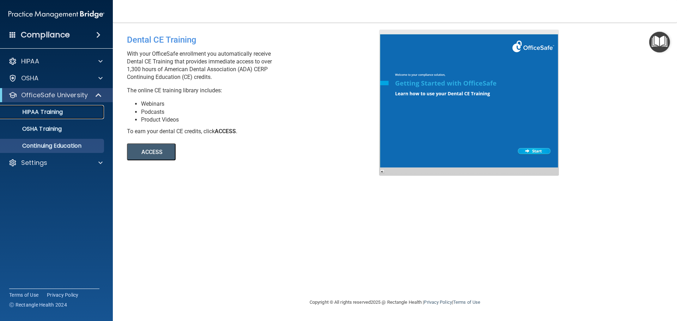
click at [54, 114] on p "HIPAA Training" at bounding box center [34, 112] width 58 height 7
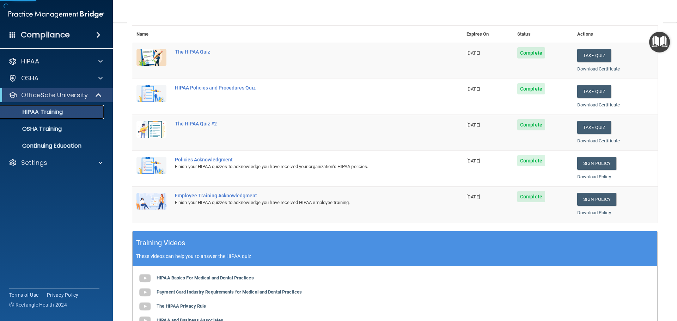
scroll to position [210, 0]
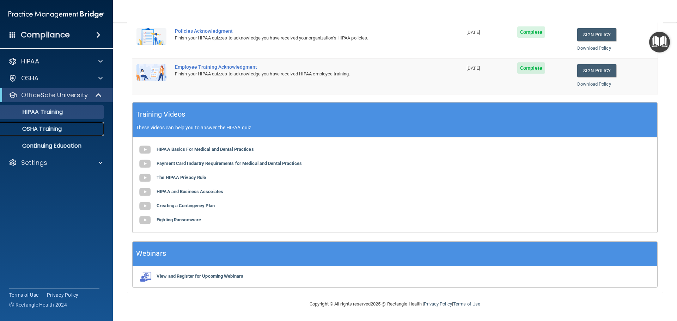
click at [45, 131] on p "OSHA Training" at bounding box center [33, 129] width 57 height 7
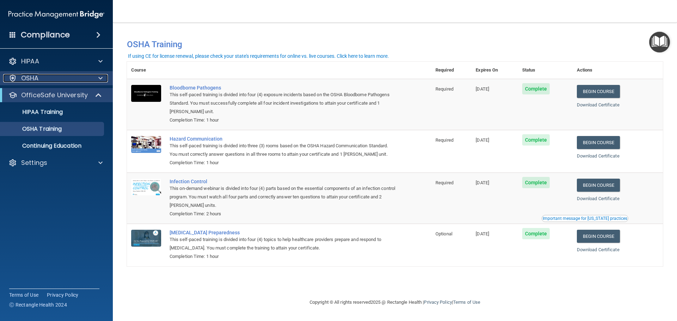
click at [82, 82] on div "OSHA" at bounding box center [46, 78] width 87 height 8
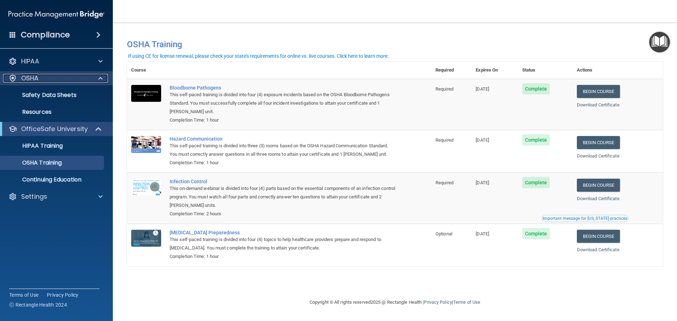
drag, startPoint x: 98, startPoint y: 82, endPoint x: 102, endPoint y: 68, distance: 14.3
click at [98, 81] on div at bounding box center [100, 78] width 18 height 8
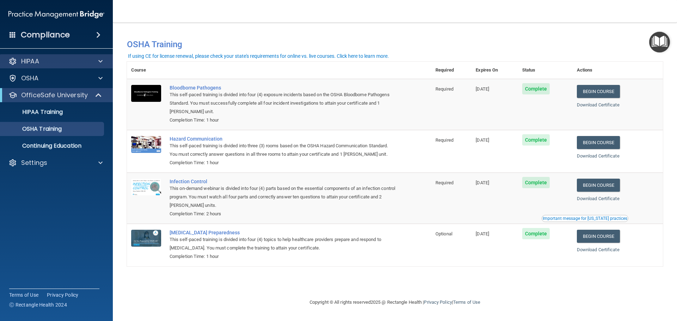
click at [102, 66] on div "HIPAA" at bounding box center [56, 61] width 113 height 14
click at [100, 58] on span at bounding box center [100, 61] width 4 height 8
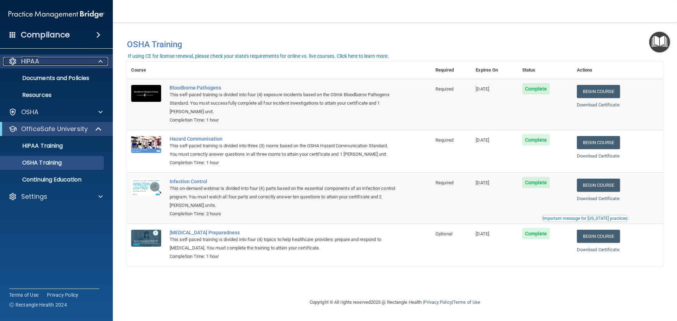
click at [92, 63] on div at bounding box center [100, 61] width 18 height 8
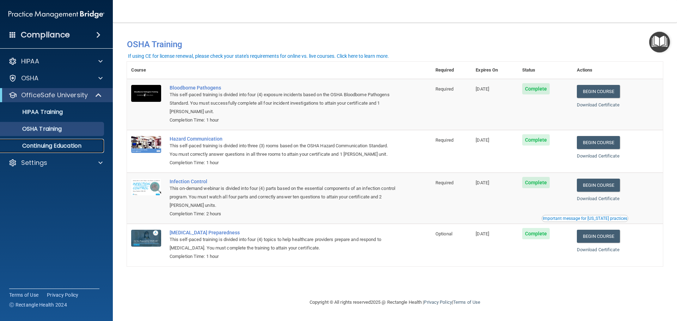
click at [75, 146] on p "Continuing Education" at bounding box center [53, 145] width 96 height 7
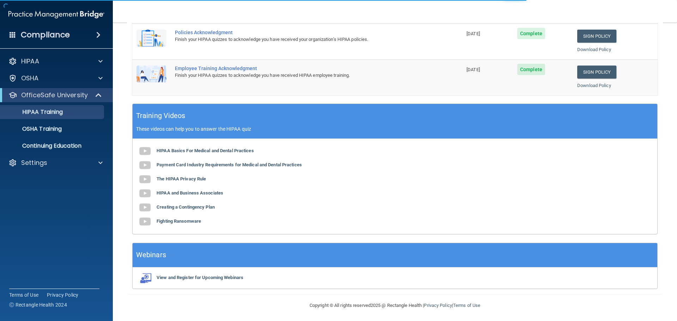
scroll to position [210, 0]
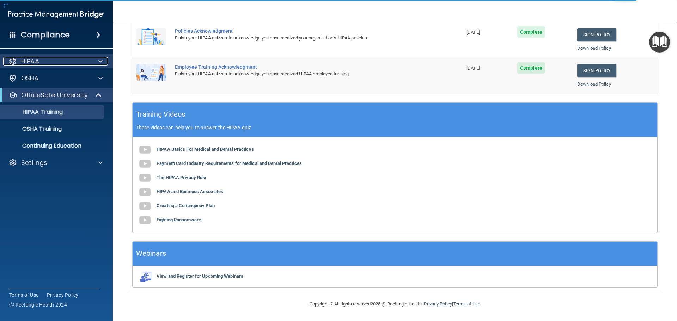
click at [60, 59] on div "HIPAA" at bounding box center [46, 61] width 87 height 8
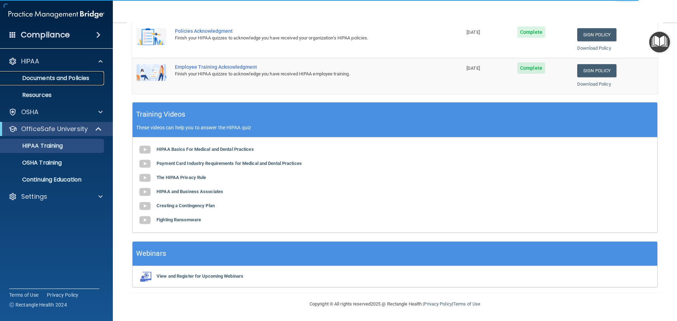
click at [62, 74] on link "Documents and Policies" at bounding box center [48, 78] width 111 height 14
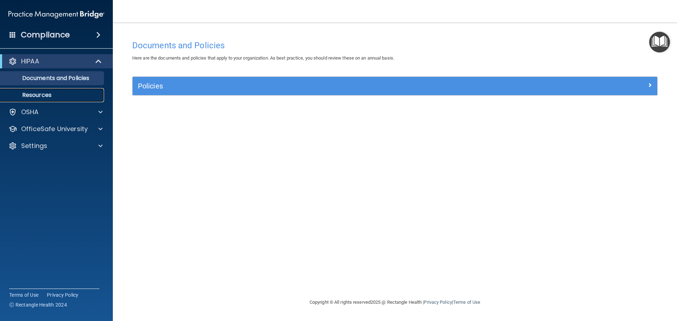
click at [39, 95] on p "Resources" at bounding box center [53, 95] width 96 height 7
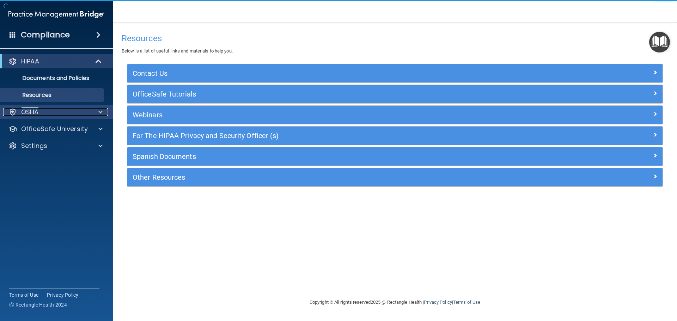
click at [41, 110] on div "OSHA" at bounding box center [46, 112] width 87 height 8
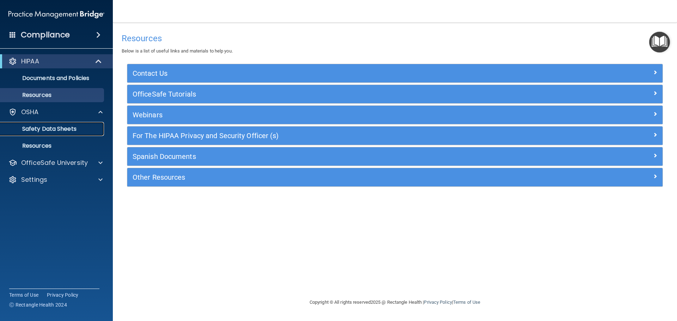
click at [55, 126] on p "Safety Data Sheets" at bounding box center [53, 129] width 96 height 7
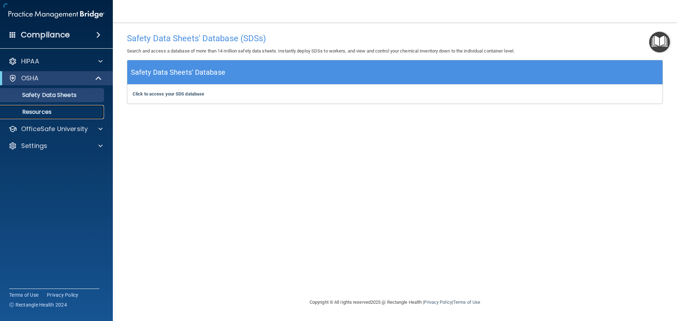
click at [53, 115] on p "Resources" at bounding box center [53, 112] width 96 height 7
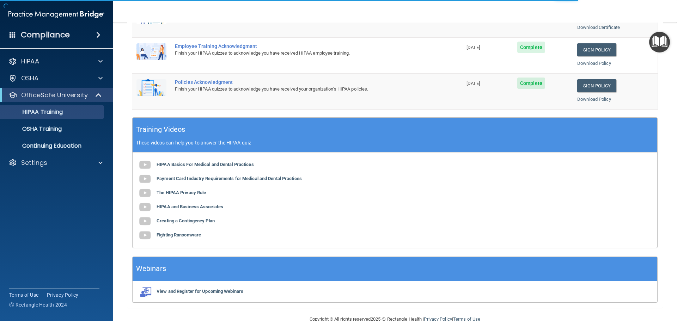
scroll to position [210, 0]
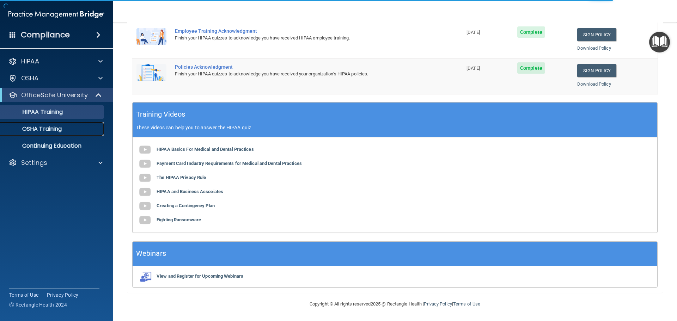
click at [39, 132] on p "OSHA Training" at bounding box center [33, 129] width 57 height 7
click at [29, 132] on p "OSHA Training" at bounding box center [33, 129] width 57 height 7
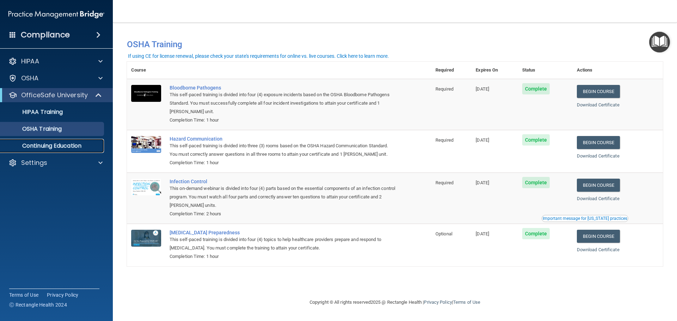
click at [59, 145] on p "Continuing Education" at bounding box center [53, 145] width 96 height 7
